Goal: Find contact information: Find contact information

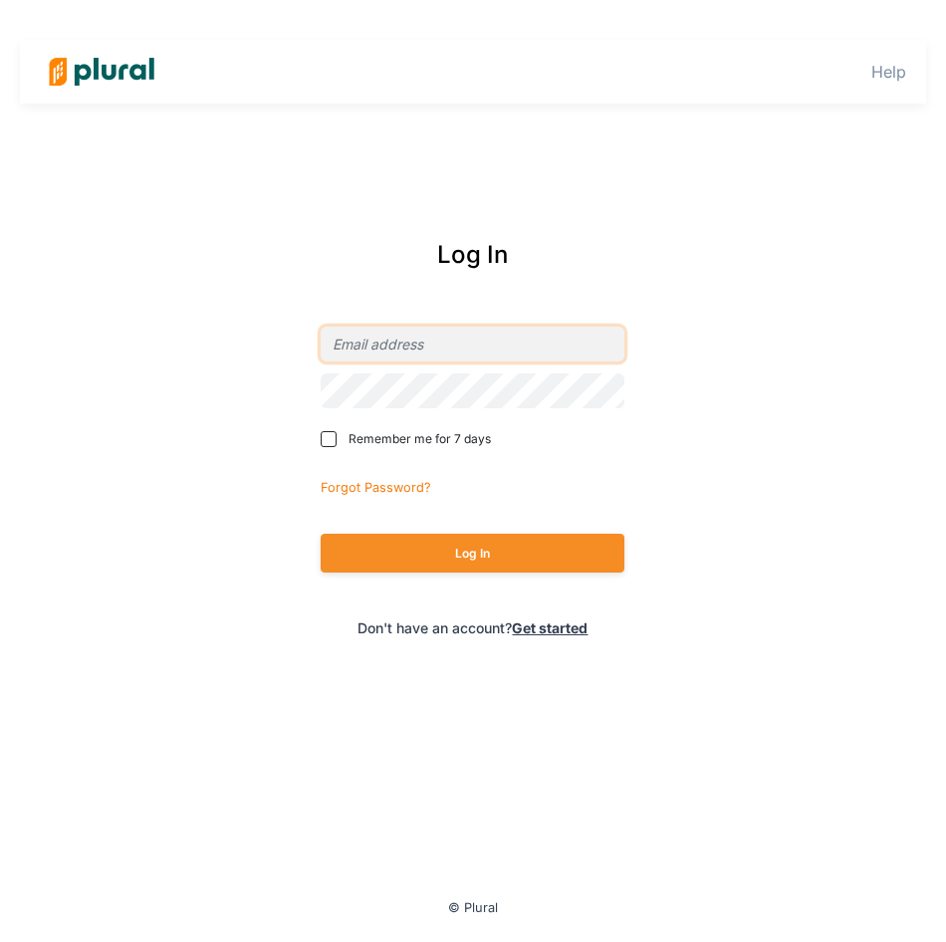
type input "[EMAIL_ADDRESS][DOMAIN_NAME]"
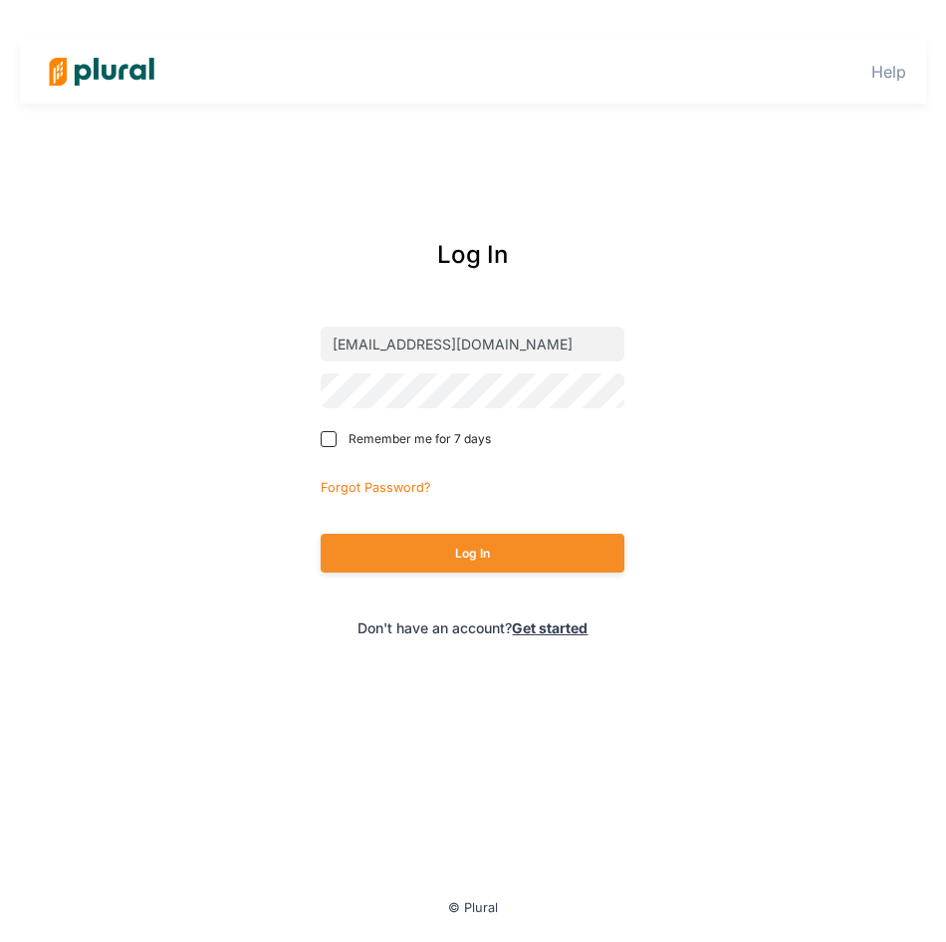
click at [346, 446] on label "Remember me for 7 days" at bounding box center [458, 439] width 274 height 18
click at [336, 446] on input "Remember me for 7 days" at bounding box center [329, 439] width 16 height 16
checkbox input "true"
click at [423, 550] on button "Log In" at bounding box center [473, 553] width 304 height 39
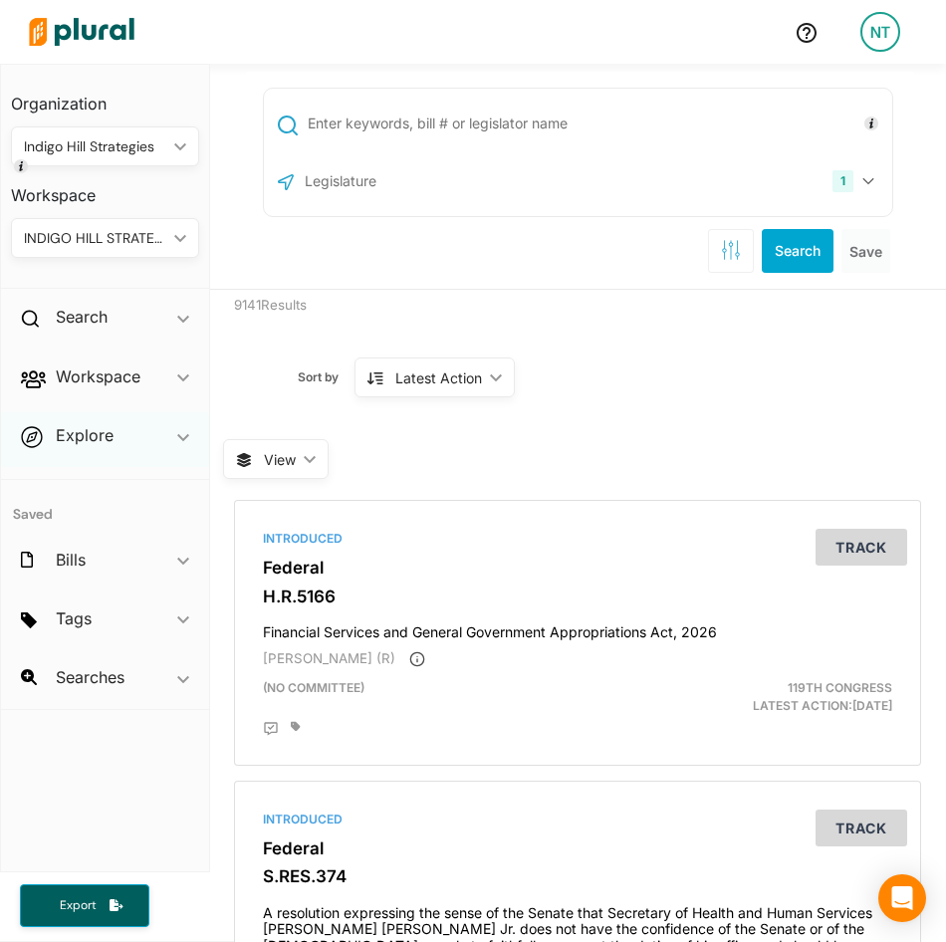
click at [148, 429] on div "Explore ic_keyboard_arrow_down" at bounding box center [105, 439] width 208 height 54
click at [99, 487] on h4 "Overview" at bounding box center [110, 481] width 158 height 19
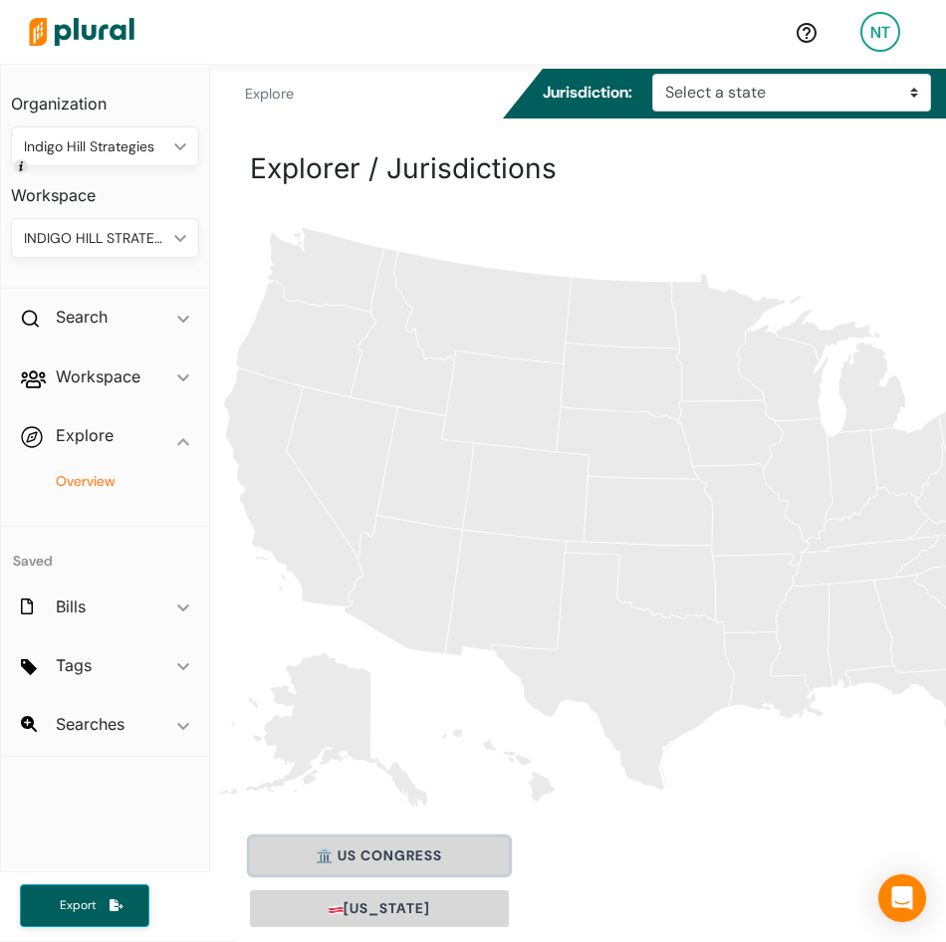
click at [368, 855] on button "🏛️ US Congress" at bounding box center [379, 855] width 259 height 37
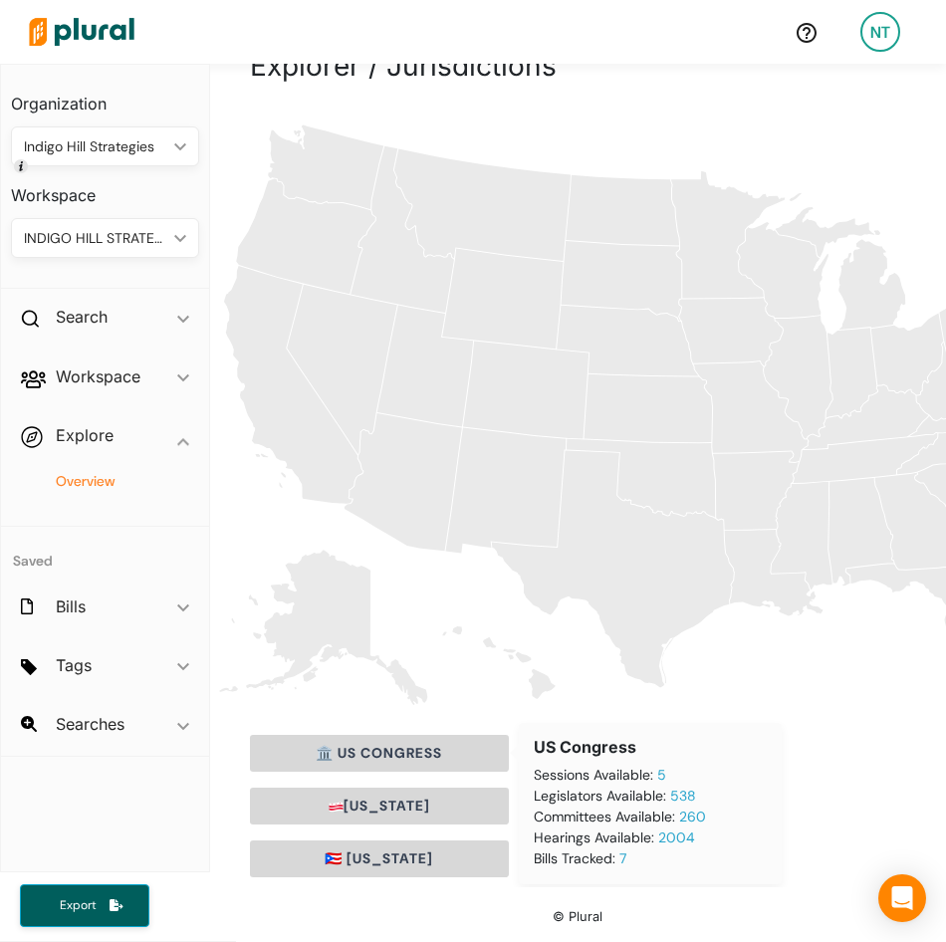
scroll to position [104, 0]
click at [379, 745] on button "🏛️ US Congress" at bounding box center [379, 752] width 259 height 37
click at [681, 797] on link "538" at bounding box center [683, 794] width 26 height 18
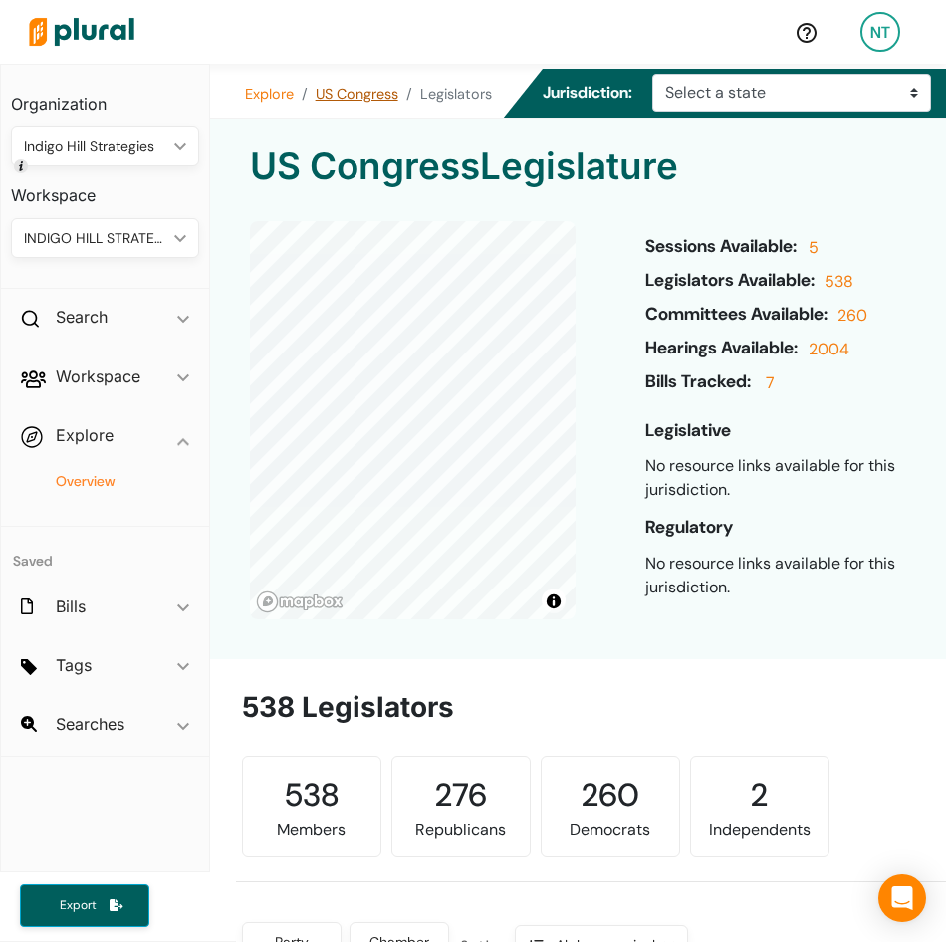
scroll to position [3923, 0]
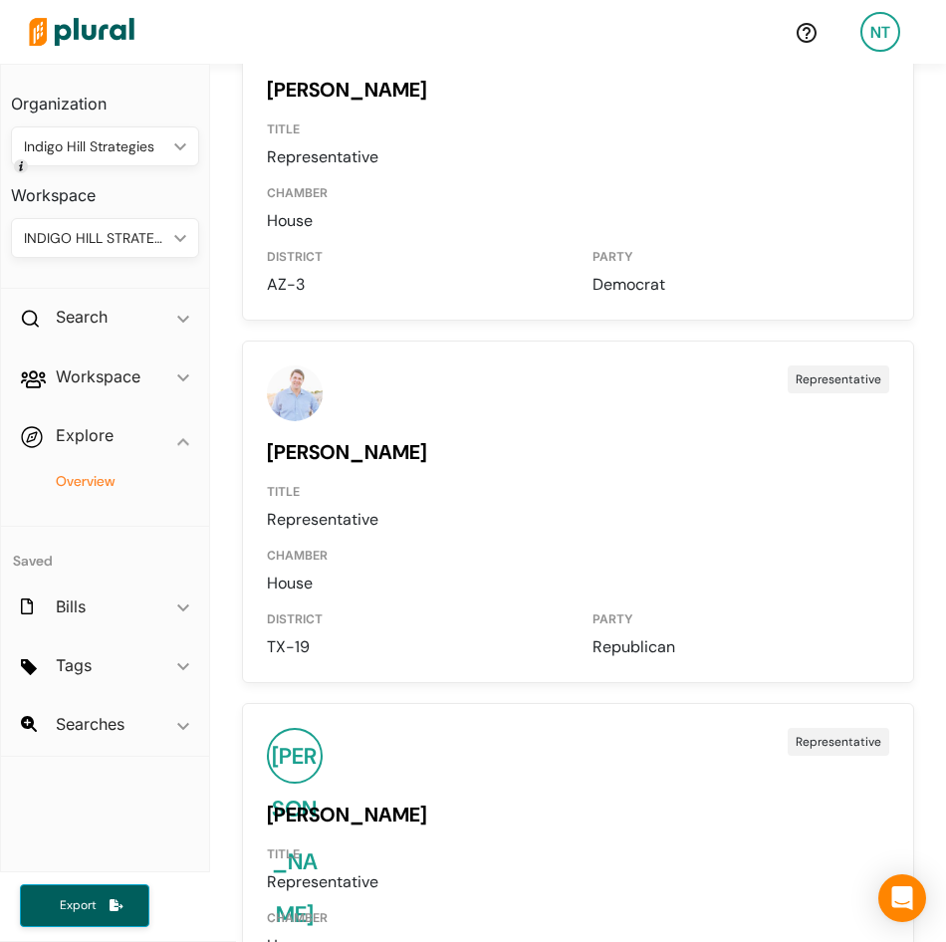
click at [298, 465] on link "[PERSON_NAME]" at bounding box center [347, 452] width 160 height 26
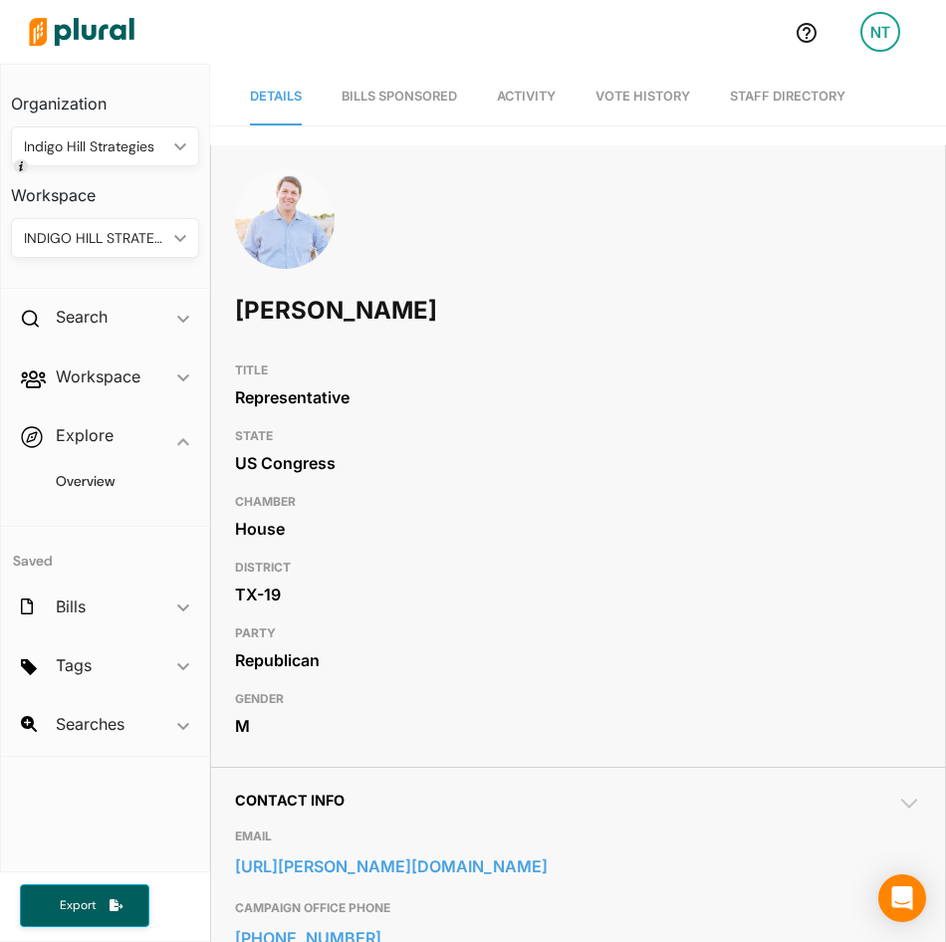
click at [800, 103] on link "Staff Directory" at bounding box center [787, 97] width 115 height 57
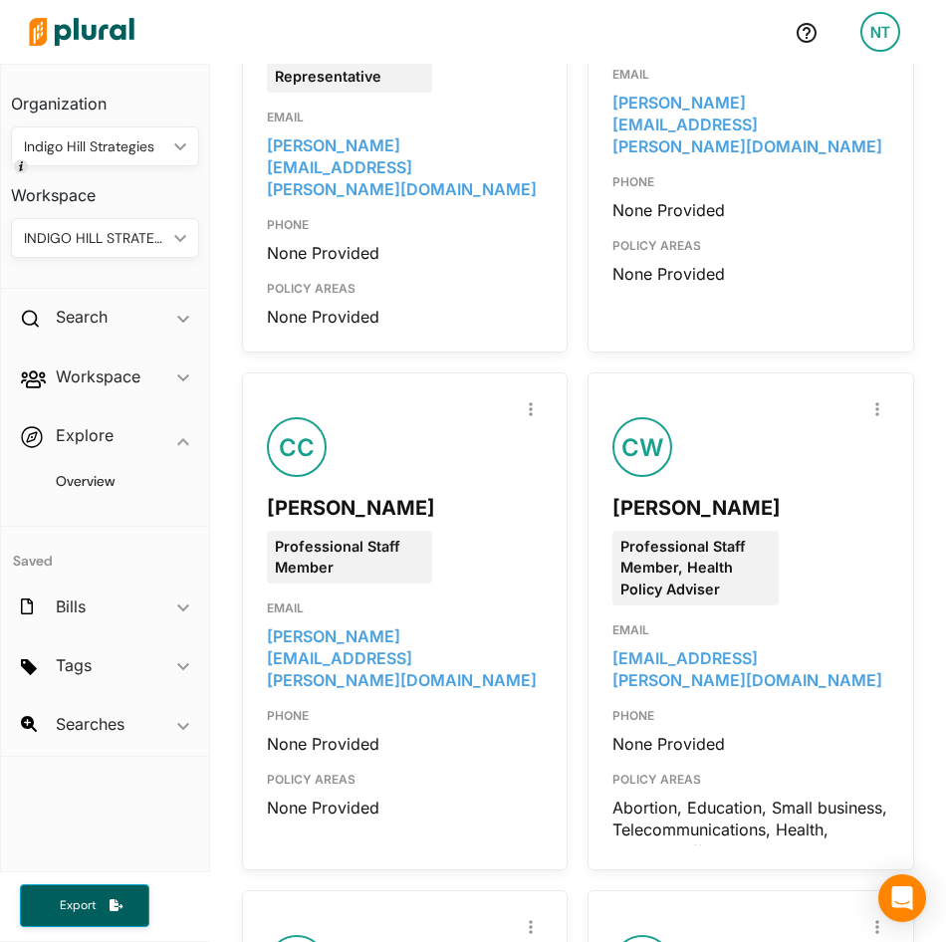
scroll to position [2588, 0]
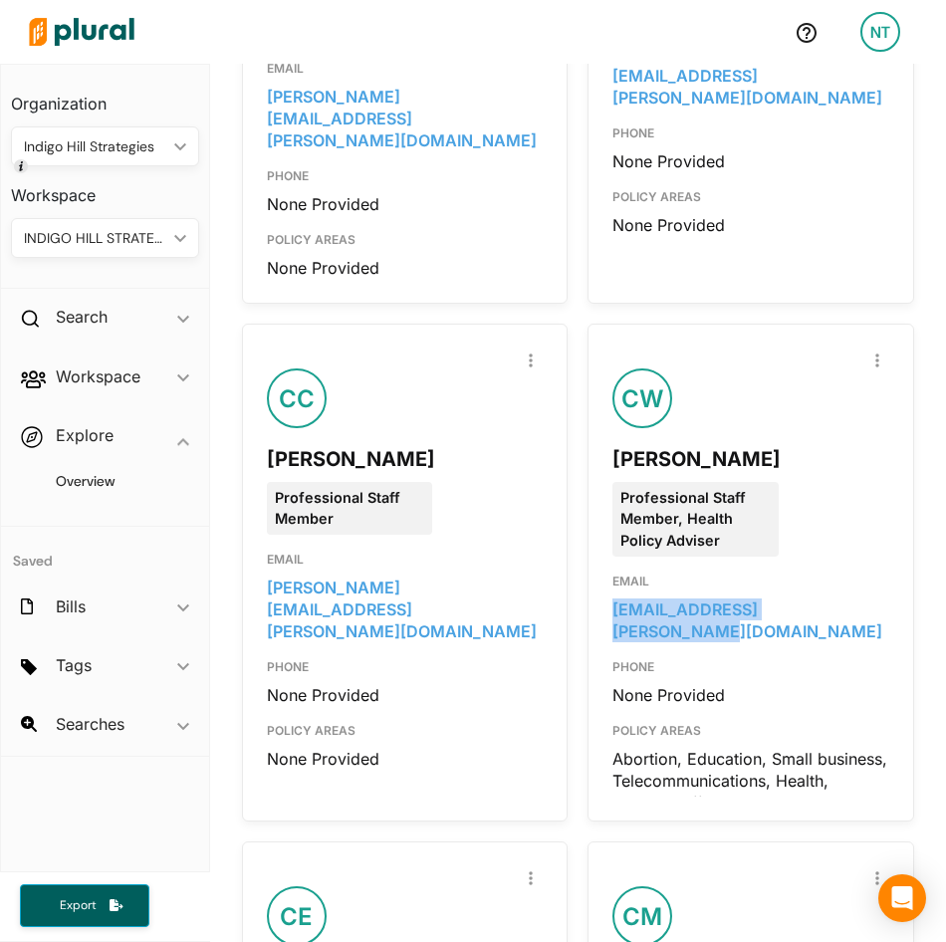
drag, startPoint x: 862, startPoint y: 431, endPoint x: 592, endPoint y: 438, distance: 269.8
click at [592, 438] on div "Report Inaccuracy [PERSON_NAME] Professional Staff Member, Health Policy Advise…" at bounding box center [750, 572] width 326 height 498
copy link "[EMAIL_ADDRESS][PERSON_NAME][DOMAIN_NAME]"
